Goal: Information Seeking & Learning: Stay updated

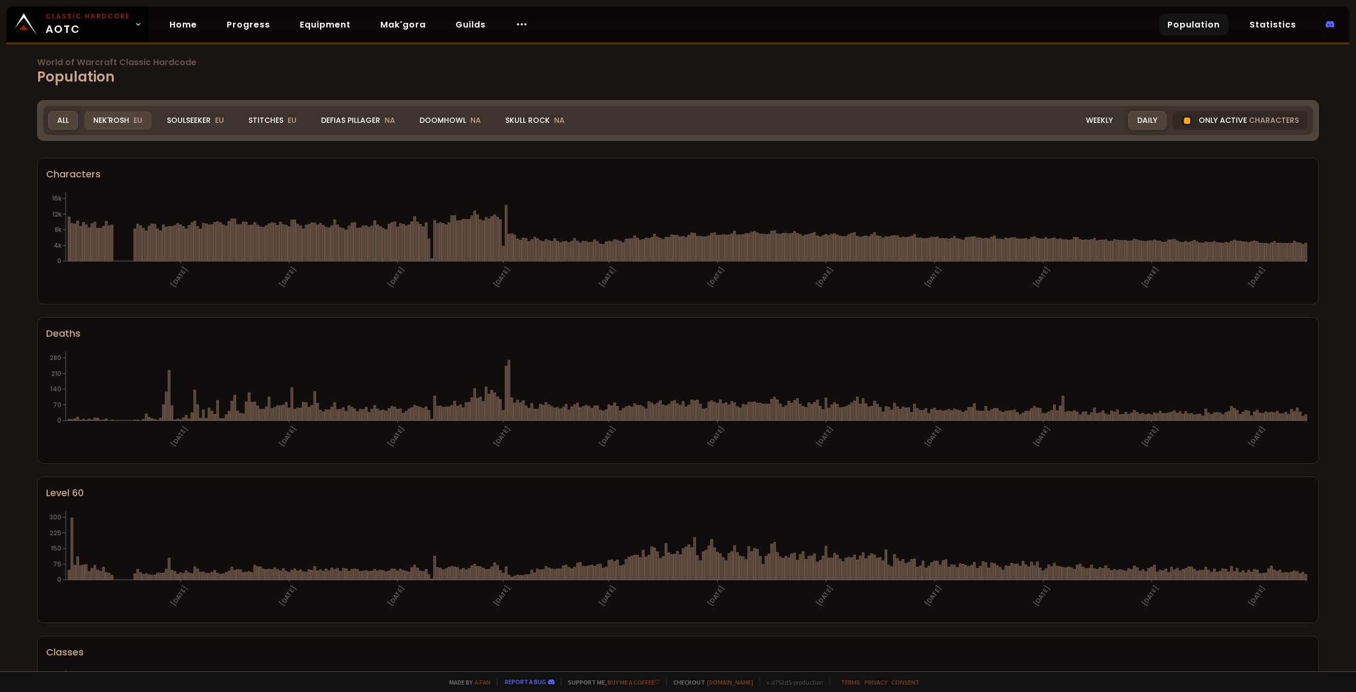
click at [128, 119] on div "Nek'Rosh EU" at bounding box center [117, 120] width 67 height 19
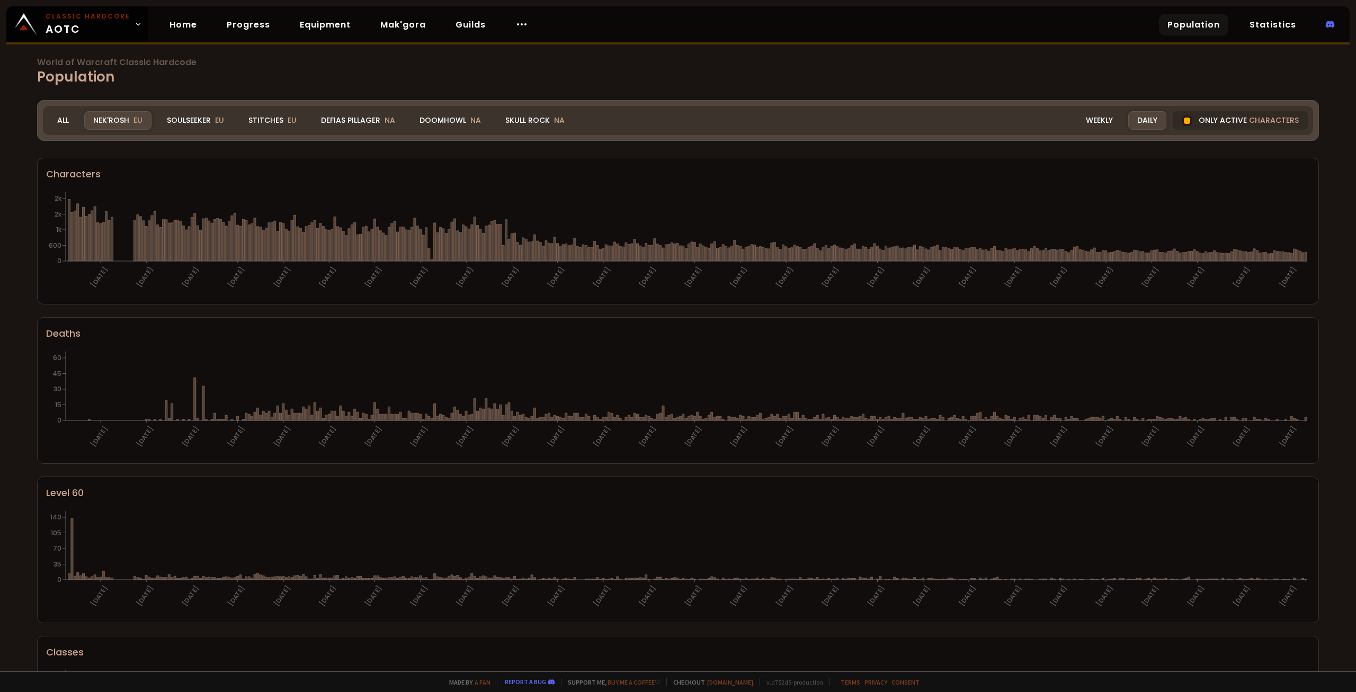
click at [212, 130] on div "Realm Nek'Rosh All Nek'Rosh EU Soulseeker EU Stitches EU Defias Pillager NA Doo…" at bounding box center [678, 120] width 1270 height 29
click at [207, 123] on div "Soulseeker EU" at bounding box center [195, 120] width 75 height 19
click at [271, 123] on div "Stitches EU" at bounding box center [272, 120] width 66 height 19
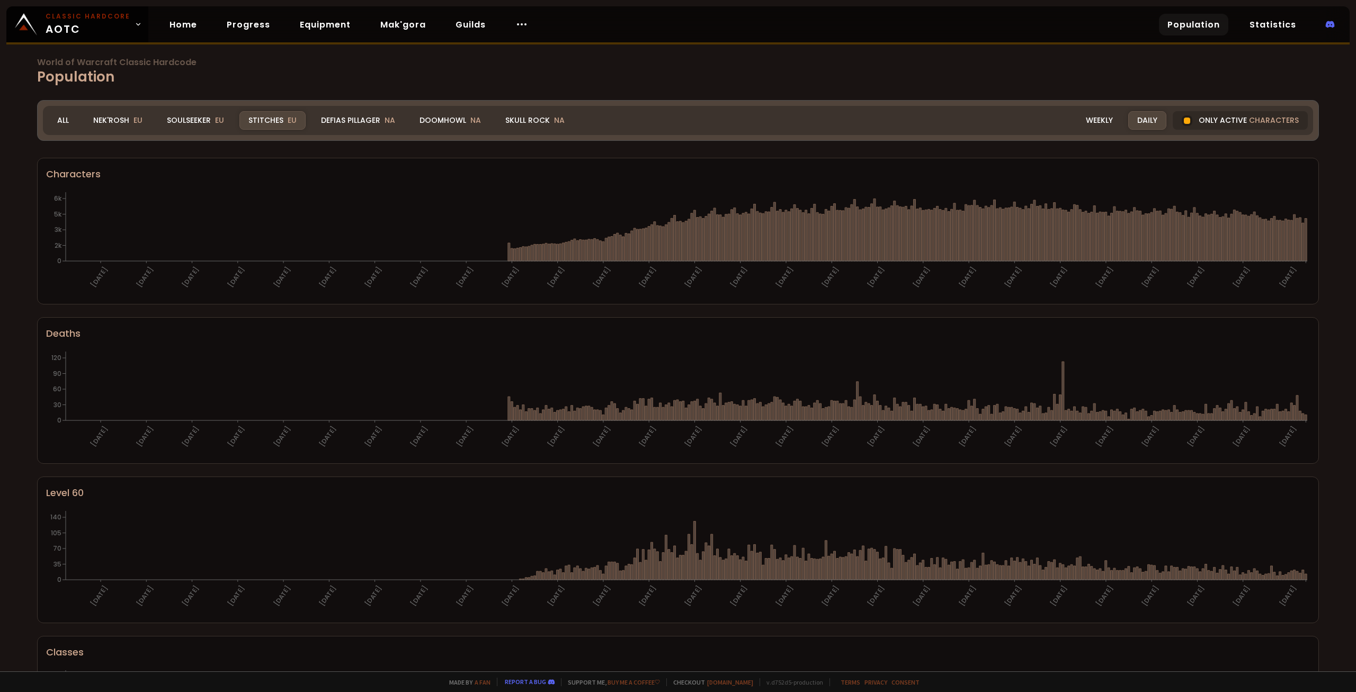
click at [271, 123] on div "Stitches EU" at bounding box center [272, 120] width 66 height 19
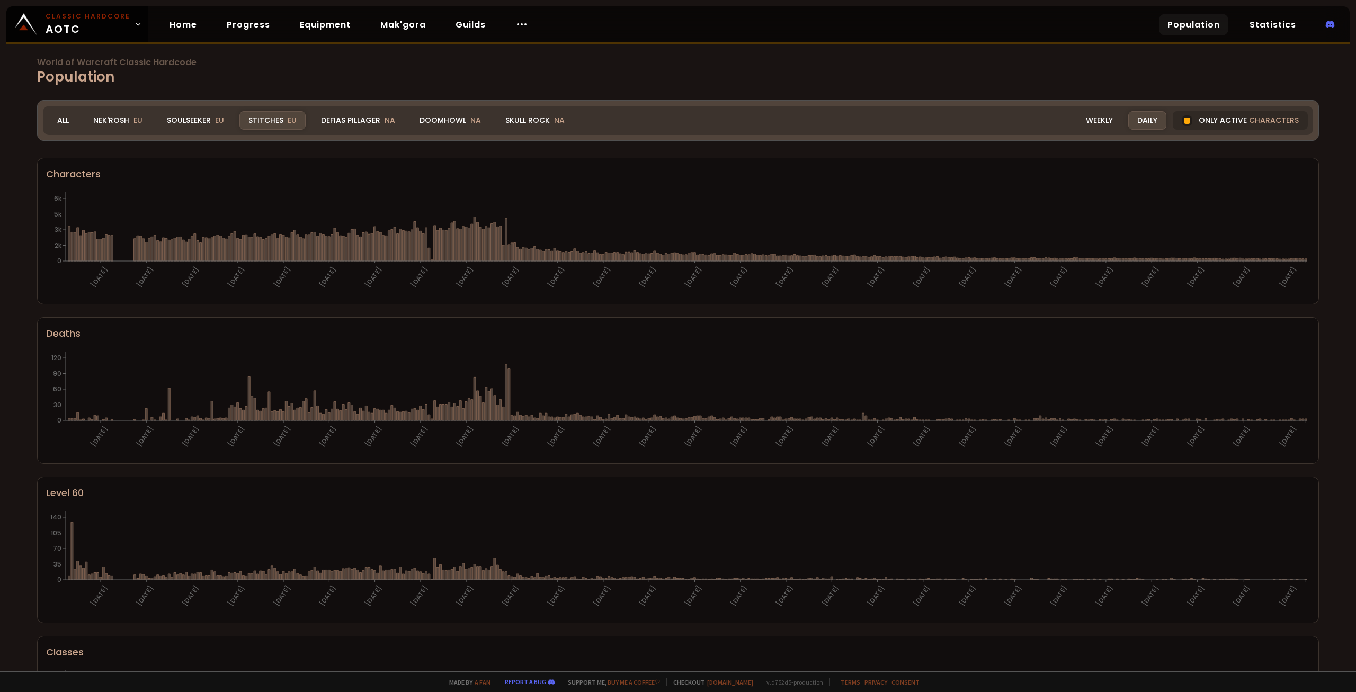
click at [281, 119] on div "Stitches EU" at bounding box center [272, 120] width 66 height 19
click at [197, 118] on div "Soulseeker EU" at bounding box center [195, 120] width 75 height 19
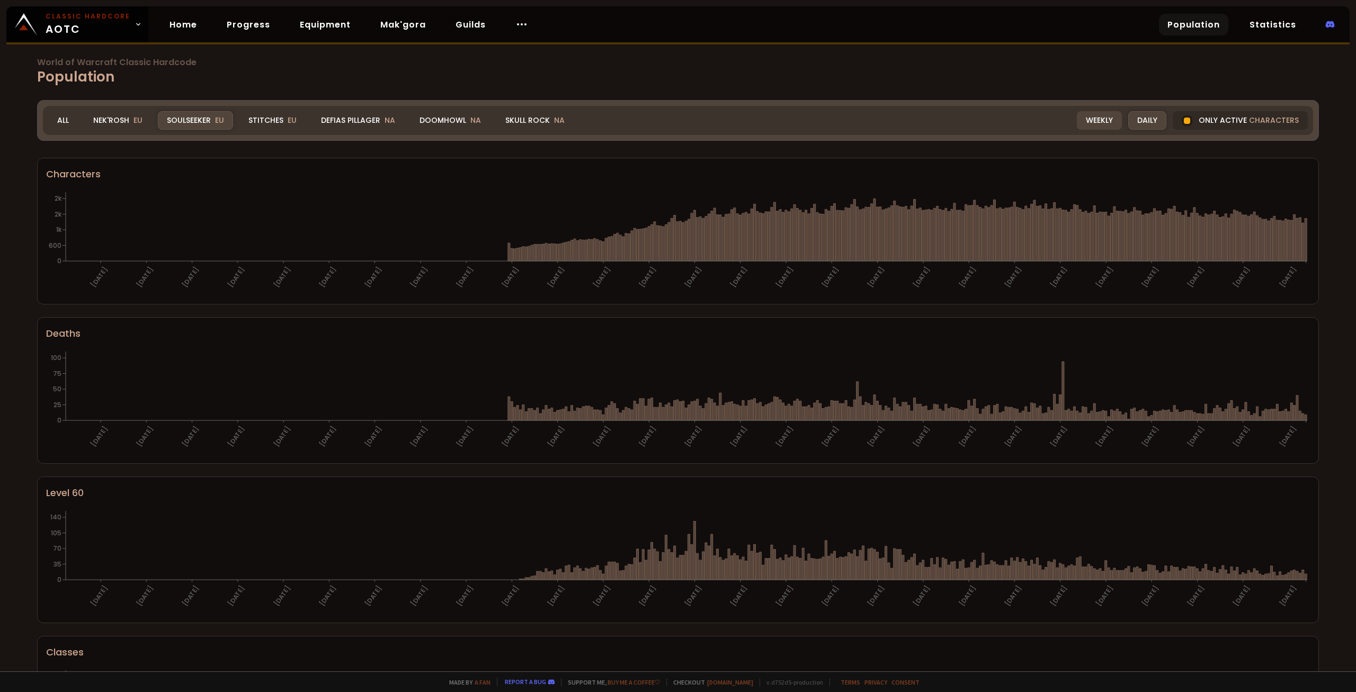
click at [1096, 124] on div "Weekly" at bounding box center [1099, 120] width 45 height 19
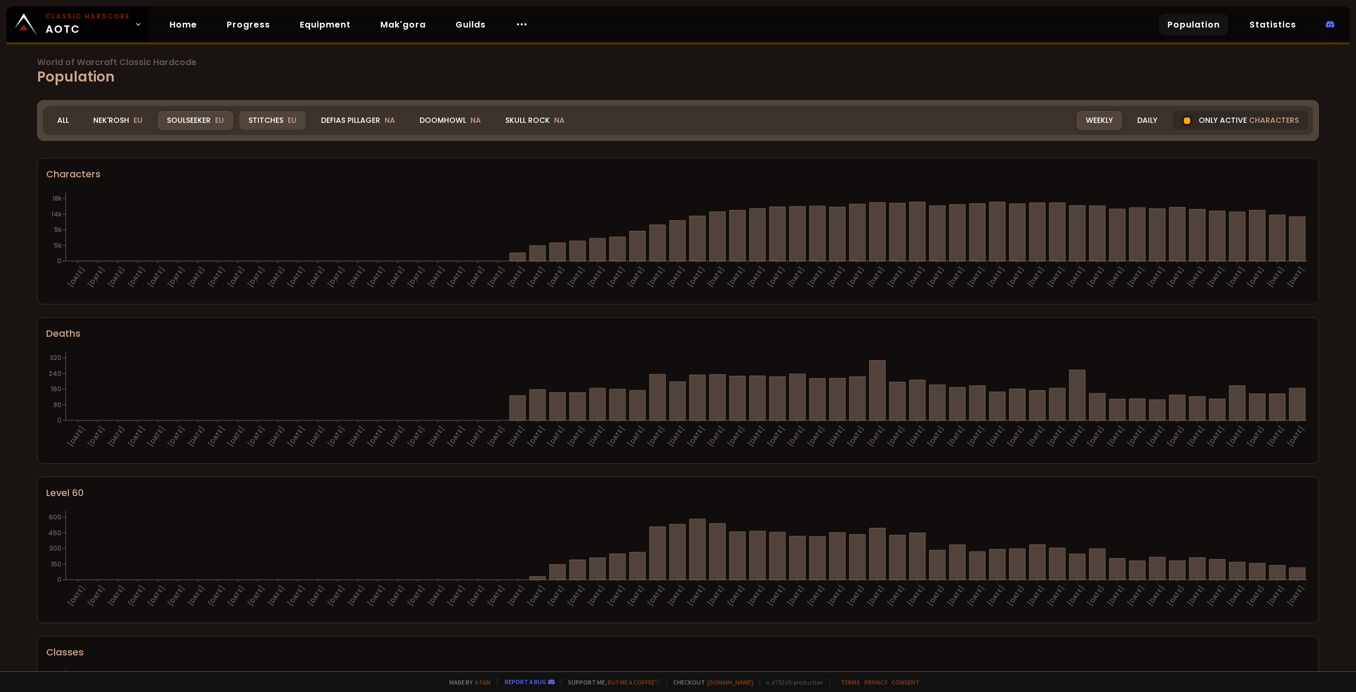
click at [274, 118] on div "Stitches EU" at bounding box center [272, 120] width 66 height 19
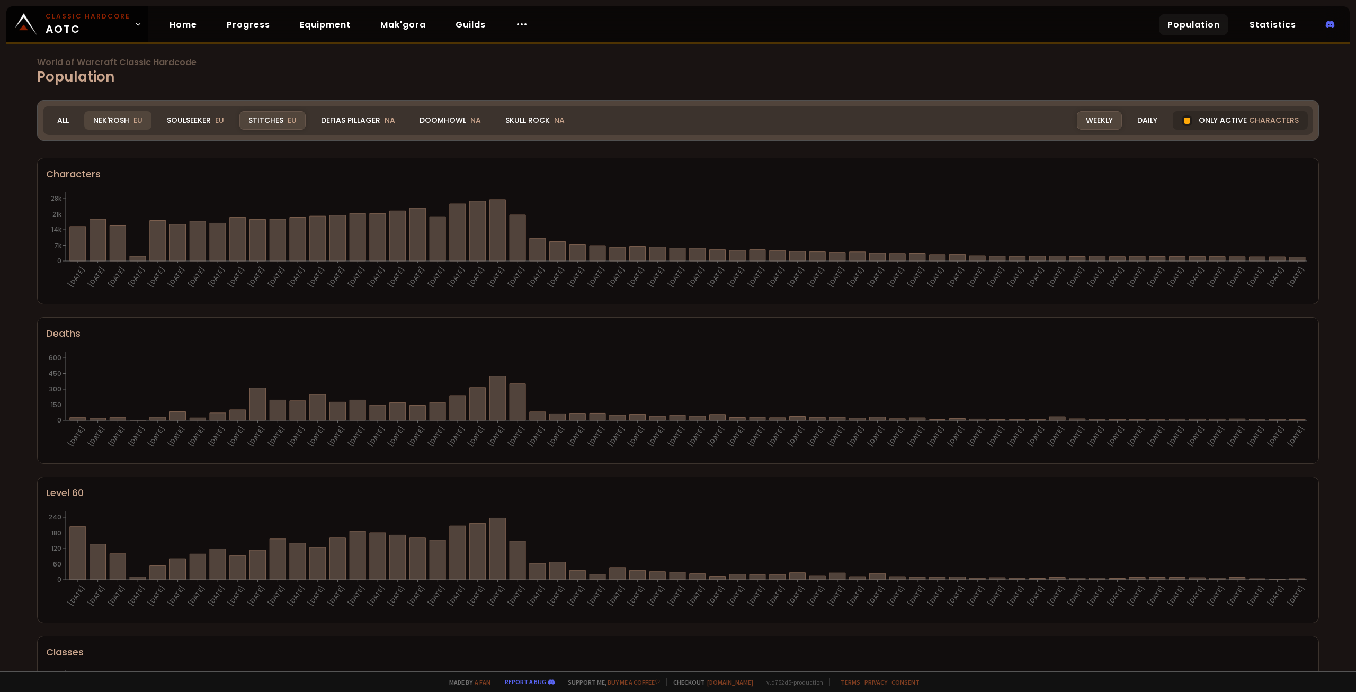
click at [112, 121] on div "Nek'Rosh EU" at bounding box center [117, 120] width 67 height 19
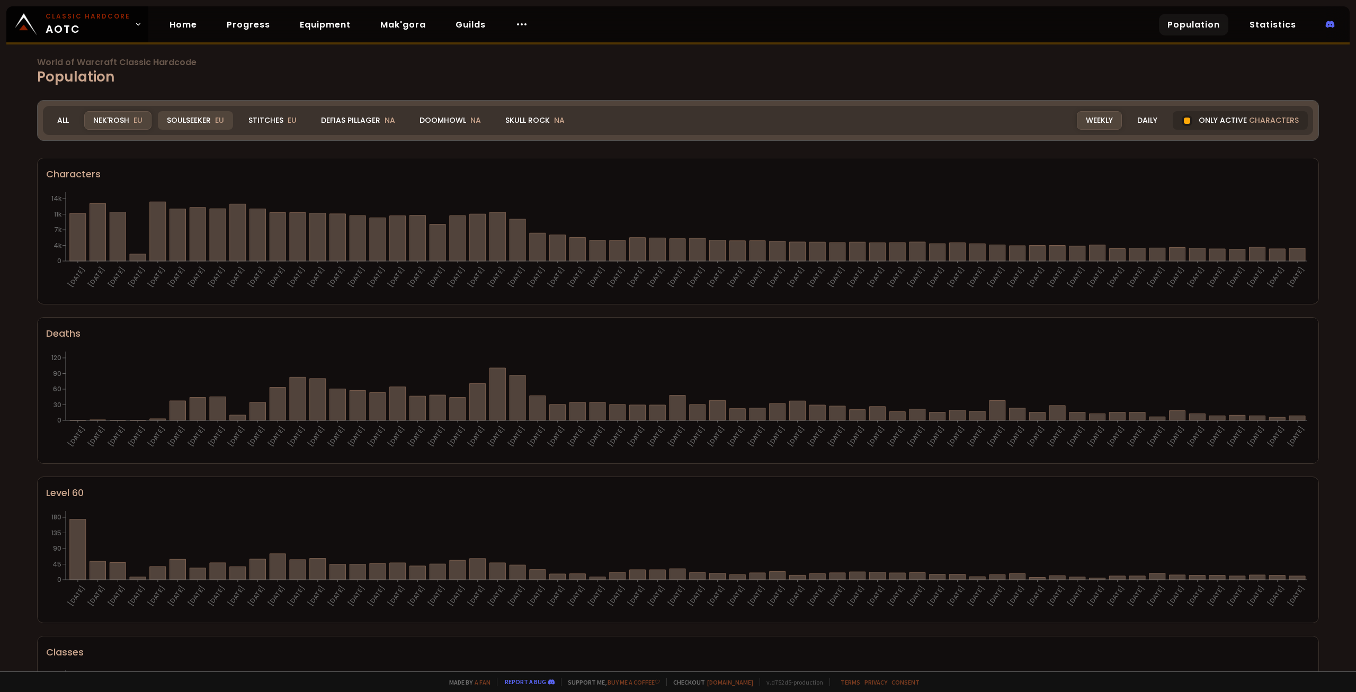
click at [201, 118] on div "Soulseeker EU" at bounding box center [195, 120] width 75 height 19
